Goal: Task Accomplishment & Management: Manage account settings

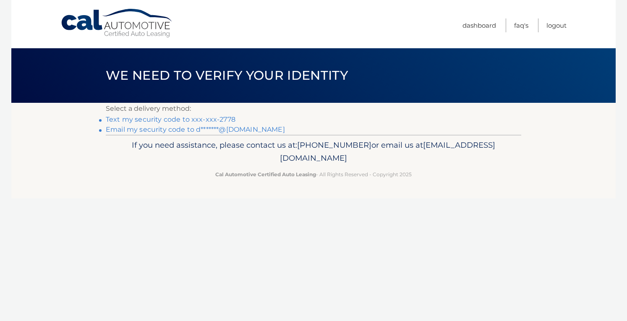
drag, startPoint x: 0, startPoint y: 0, endPoint x: 260, endPoint y: 163, distance: 306.6
click at [324, 172] on footer "If you need assistance, please contact us at: 609-807-3200 or email us at Custo…" at bounding box center [313, 167] width 605 height 64
click at [222, 117] on link "Text my security code to xxx-xxx-2778" at bounding box center [171, 119] width 130 height 8
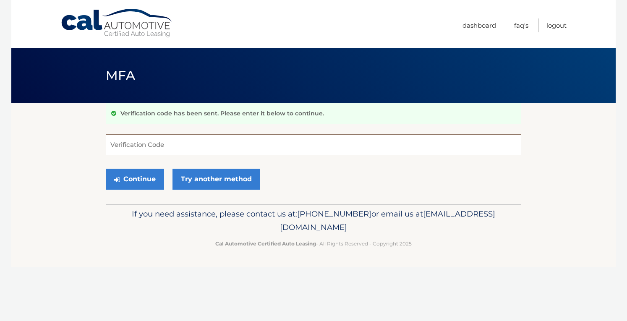
click at [132, 144] on input "Verification Code" at bounding box center [314, 144] width 416 height 21
type input "761393"
click at [144, 178] on button "Continue" at bounding box center [135, 179] width 58 height 21
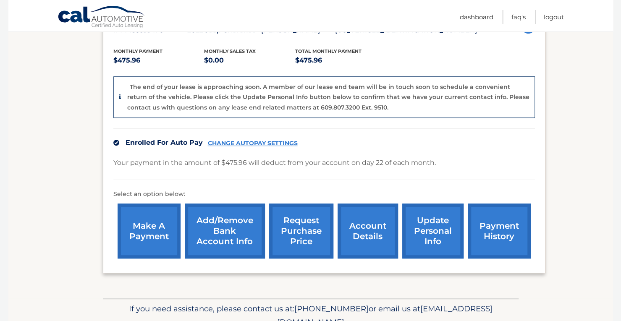
scroll to position [168, 0]
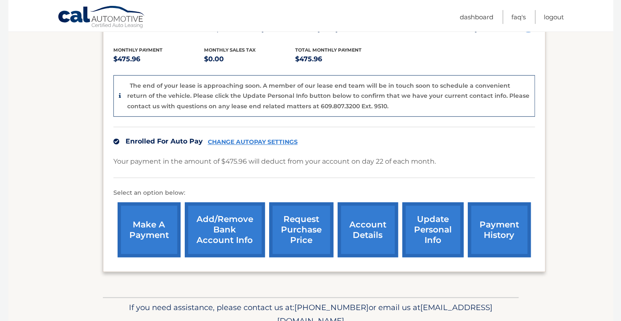
click at [366, 234] on link "account details" at bounding box center [368, 229] width 60 height 55
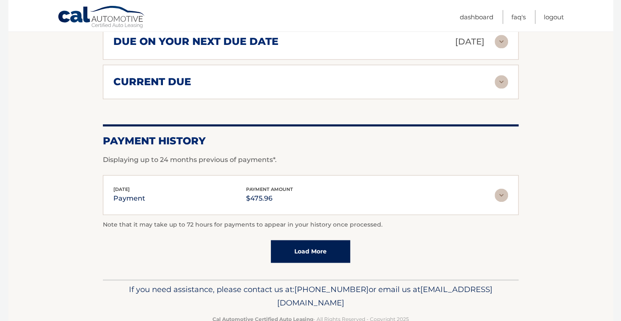
scroll to position [561, 0]
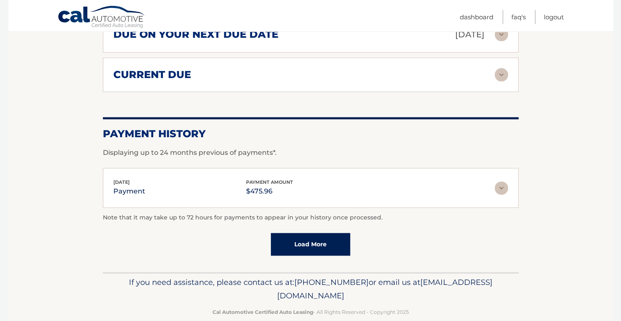
click at [320, 233] on link "Load More" at bounding box center [310, 244] width 79 height 23
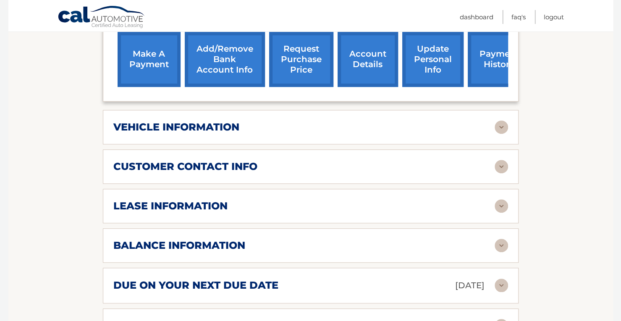
scroll to position [309, 0]
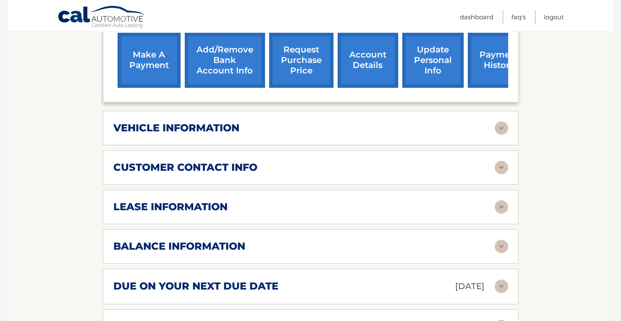
click at [500, 200] on img at bounding box center [501, 206] width 13 height 13
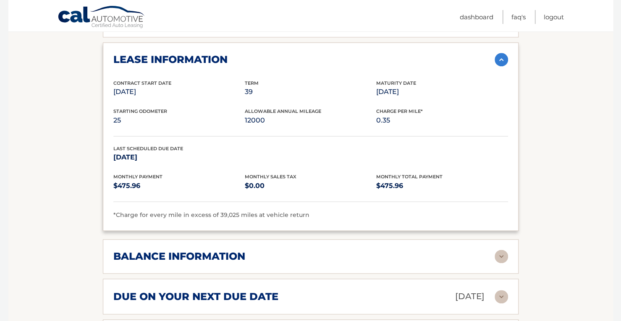
scroll to position [519, 0]
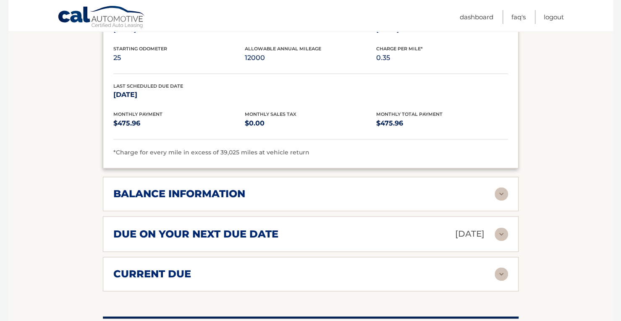
click at [499, 187] on img at bounding box center [501, 193] width 13 height 13
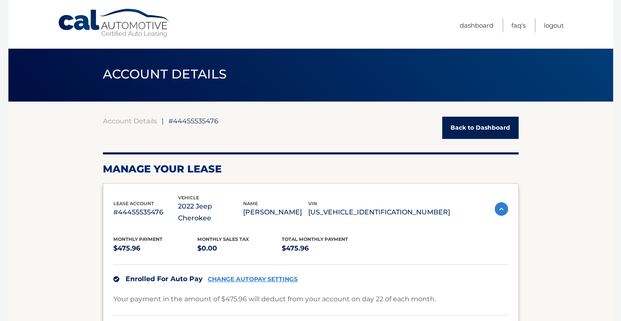
scroll to position [0, 0]
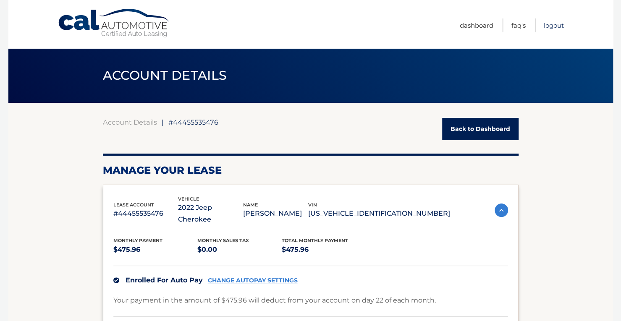
click at [555, 24] on link "Logout" at bounding box center [554, 25] width 20 height 14
